Goal: Information Seeking & Learning: Learn about a topic

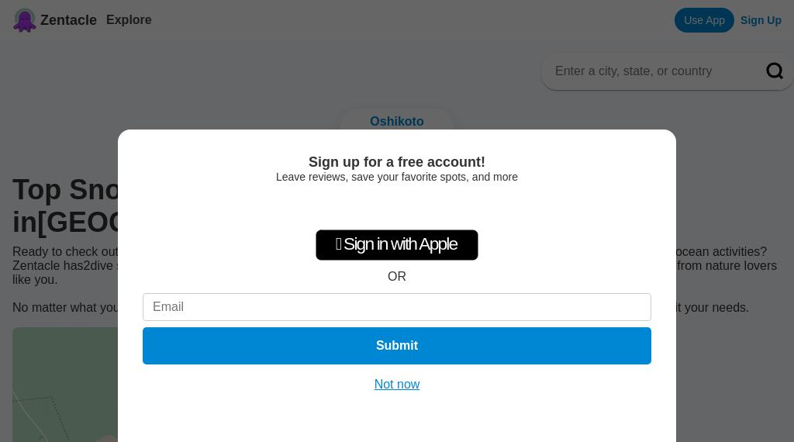
click at [397, 384] on button "Not now" at bounding box center [397, 384] width 55 height 15
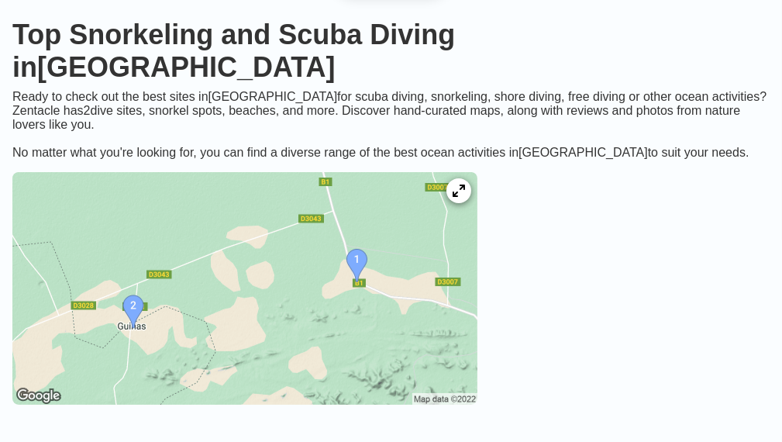
scroll to position [232, 0]
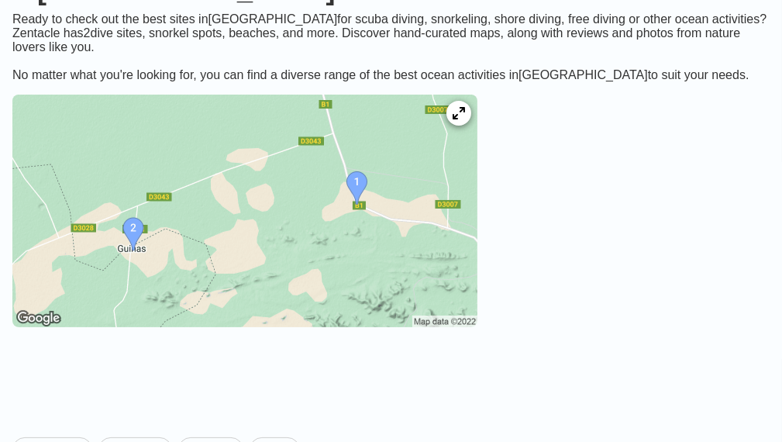
click at [298, 249] on img at bounding box center [244, 211] width 465 height 232
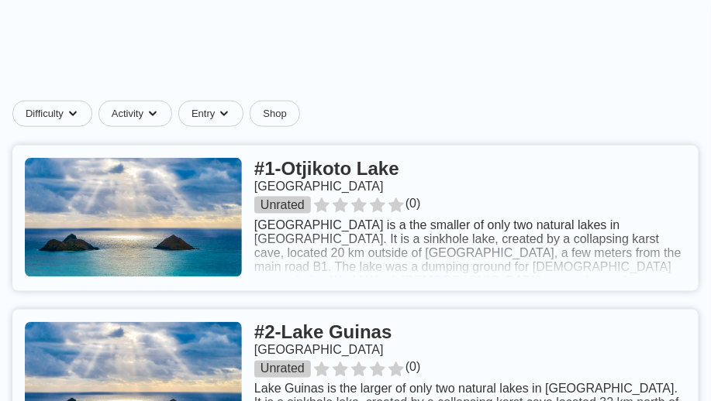
scroll to position [586, 0]
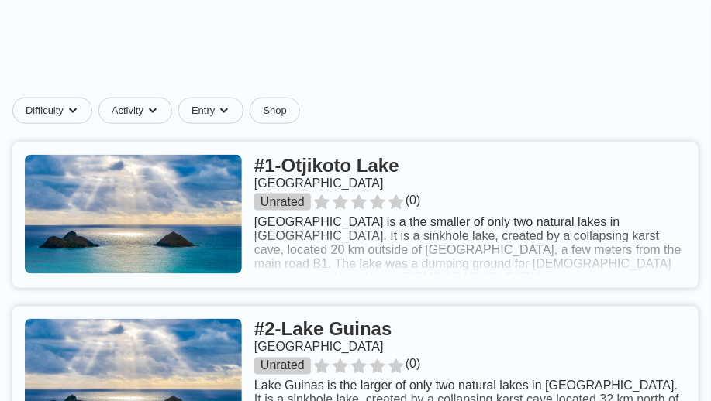
click at [379, 153] on link at bounding box center [355, 216] width 686 height 146
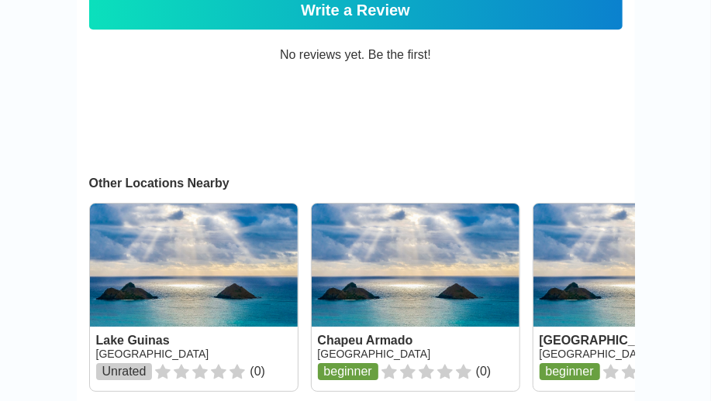
scroll to position [1268, 0]
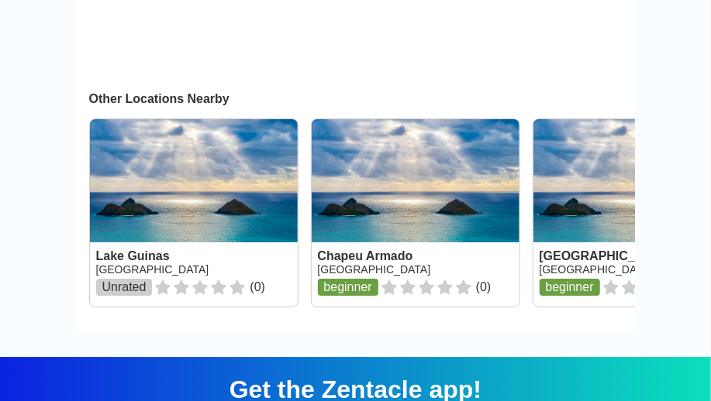
click at [126, 253] on link at bounding box center [194, 213] width 208 height 188
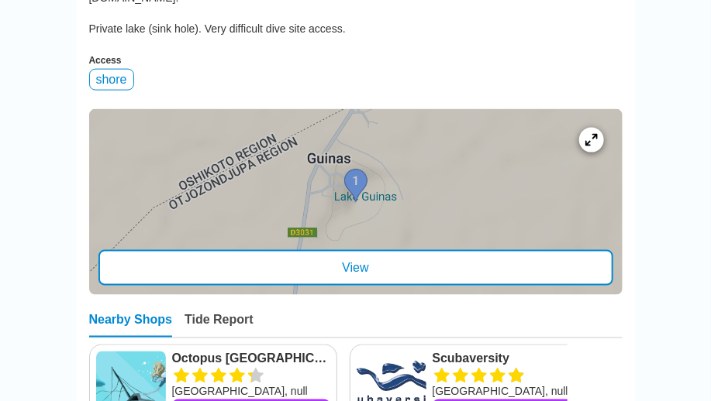
scroll to position [563, 0]
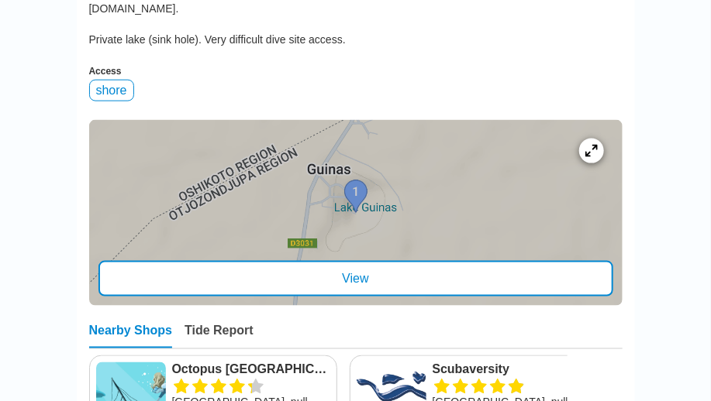
click at [381, 277] on div "View" at bounding box center [355, 279] width 515 height 36
